Goal: Navigation & Orientation: Find specific page/section

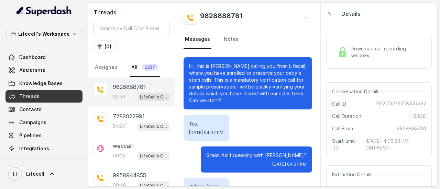
scroll to position [1186, 0]
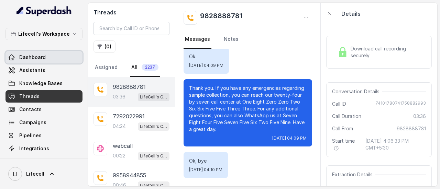
click at [37, 58] on span "Dashboard" at bounding box center [32, 57] width 26 height 7
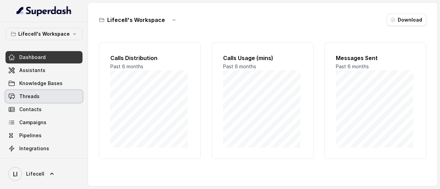
click at [34, 98] on span "Threads" at bounding box center [29, 96] width 20 height 7
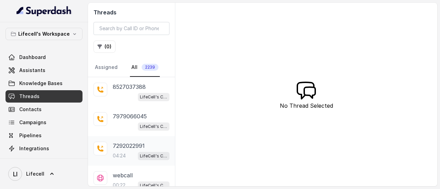
click at [135, 145] on p "7292022991" at bounding box center [129, 146] width 32 height 8
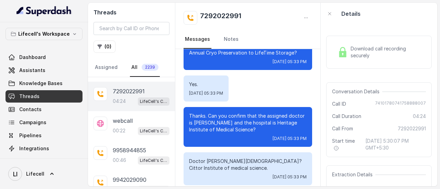
scroll to position [69, 0]
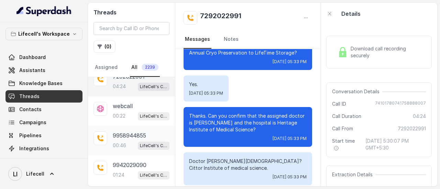
click at [123, 139] on div "9958944855 00:46 LifeCell's Call Assistant" at bounding box center [141, 141] width 57 height 19
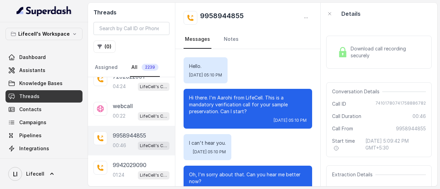
scroll to position [294, 0]
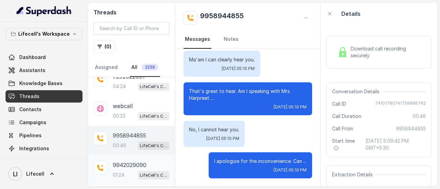
click at [127, 161] on p "9942029090" at bounding box center [130, 165] width 34 height 8
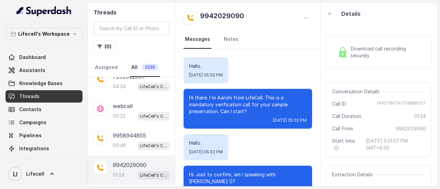
scroll to position [550, 0]
